Goal: Find specific page/section: Find specific page/section

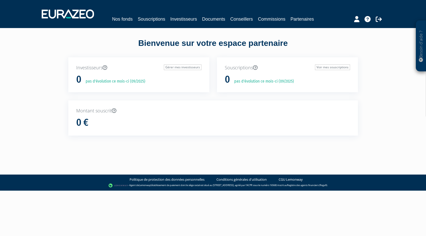
click at [273, 14] on div "Nos fonds Souscriptions Investisseurs Documents Conseillers Commissions Partena…" at bounding box center [213, 14] width 351 height 19
click at [272, 18] on link "Commissions" at bounding box center [271, 19] width 27 height 7
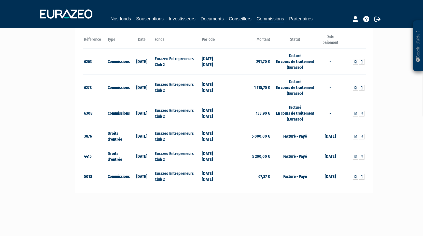
scroll to position [76, 0]
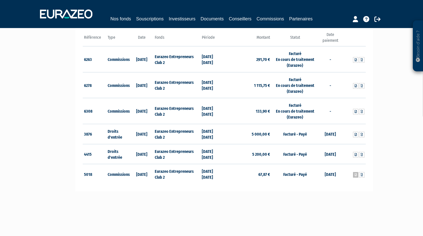
click at [356, 176] on icon at bounding box center [355, 174] width 2 height 3
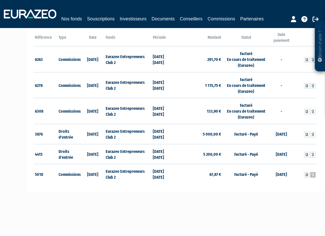
click at [311, 174] on icon at bounding box center [312, 174] width 2 height 3
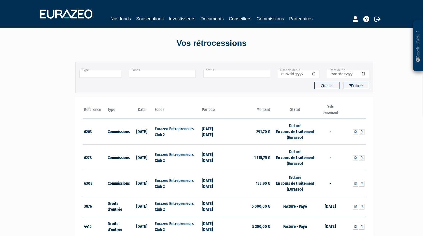
scroll to position [0, 0]
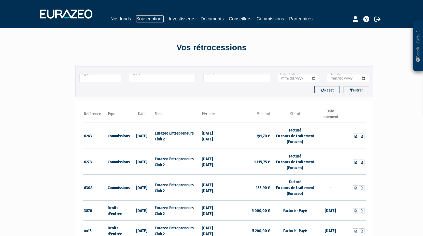
click at [156, 18] on link "Souscriptions" at bounding box center [149, 18] width 27 height 7
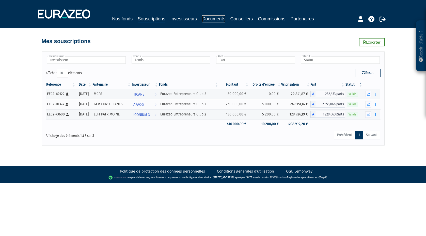
click at [216, 19] on link "Documents" at bounding box center [213, 18] width 23 height 7
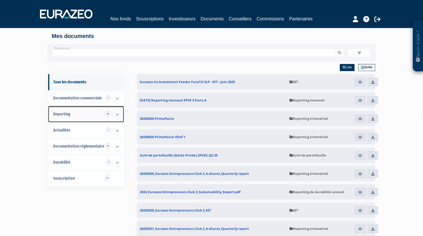
click at [84, 115] on link "Reporting 28" at bounding box center [86, 114] width 76 height 16
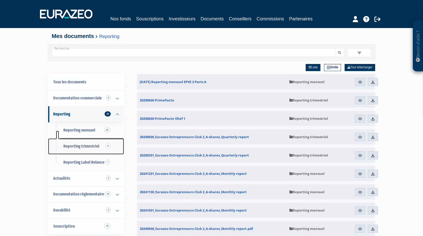
click at [106, 145] on span "4" at bounding box center [107, 145] width 5 height 5
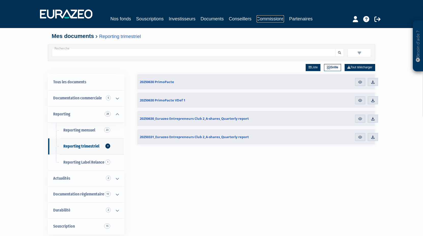
click at [277, 22] on link "Commissions" at bounding box center [269, 18] width 27 height 7
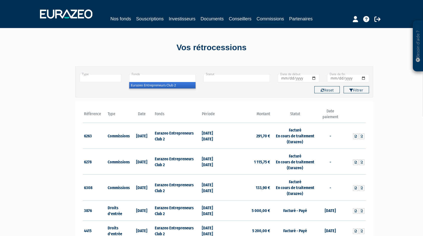
click at [179, 81] on input "text" at bounding box center [162, 78] width 67 height 8
click at [103, 81] on input "text" at bounding box center [100, 78] width 42 height 8
type input "+"
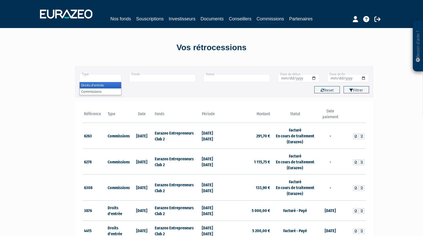
click at [104, 85] on li "Droits d'entrée" at bounding box center [100, 85] width 41 height 6
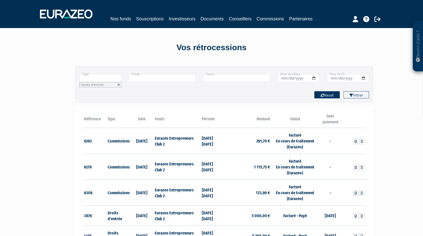
click at [323, 94] on icon "button" at bounding box center [322, 95] width 4 height 4
type input "+"
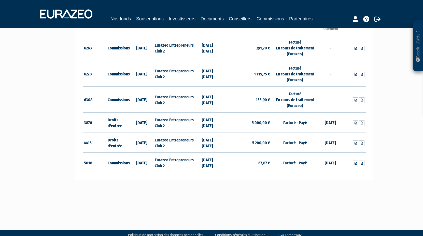
scroll to position [98, 0]
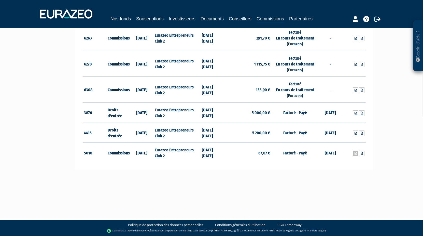
click at [356, 154] on icon at bounding box center [355, 153] width 2 height 3
